Goal: Find specific page/section: Find specific page/section

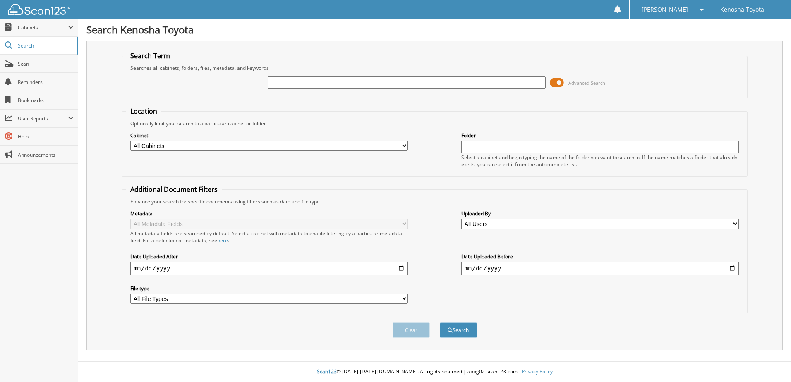
click at [292, 82] on input "text" at bounding box center [407, 83] width 278 height 12
type input "T250914"
click at [440, 323] on button "Search" at bounding box center [458, 330] width 37 height 15
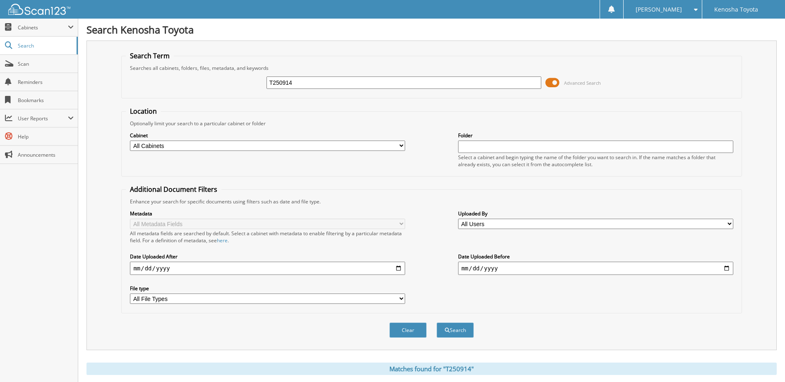
click at [555, 84] on span at bounding box center [552, 83] width 14 height 12
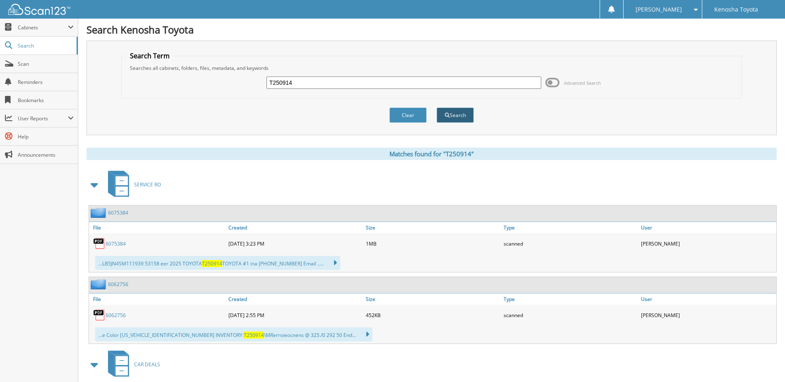
click at [459, 115] on button "Search" at bounding box center [455, 115] width 37 height 15
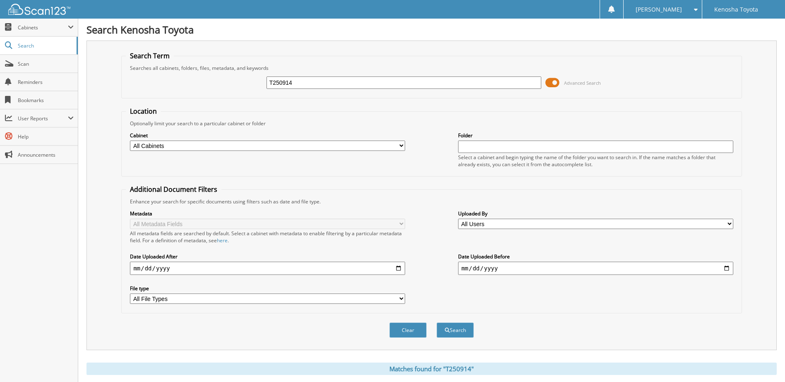
click at [556, 78] on span at bounding box center [552, 83] width 14 height 12
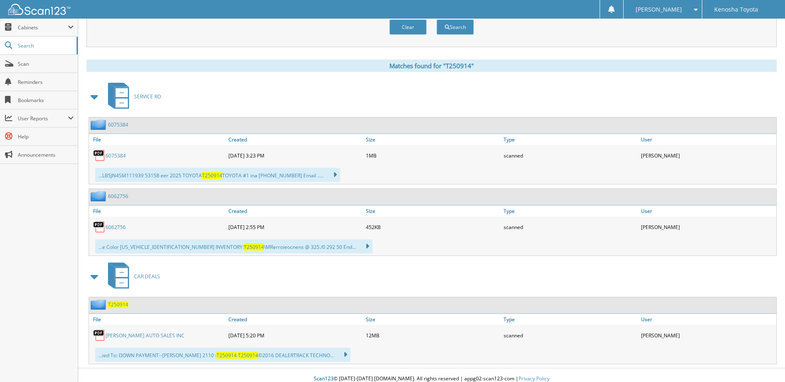
scroll to position [95, 0]
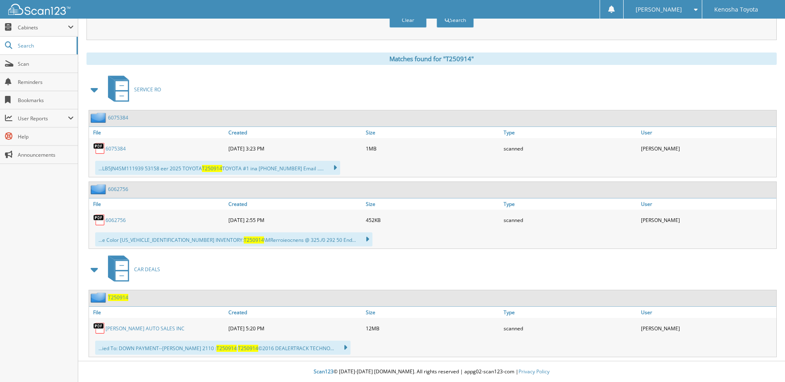
click at [125, 325] on link "[PERSON_NAME] AUTO SALES INC" at bounding box center [145, 328] width 79 height 7
